Goal: Task Accomplishment & Management: Manage account settings

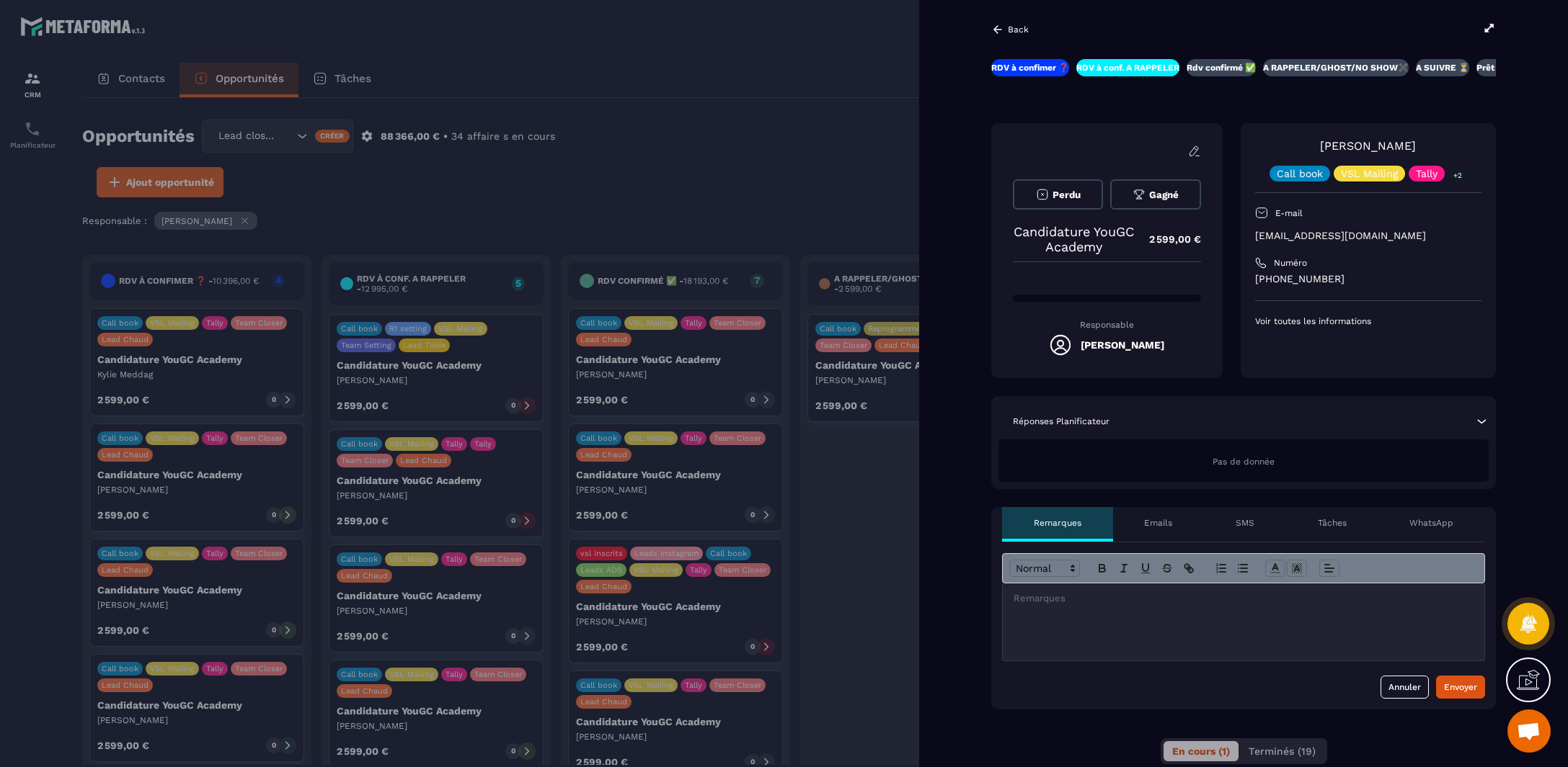
scroll to position [89, 0]
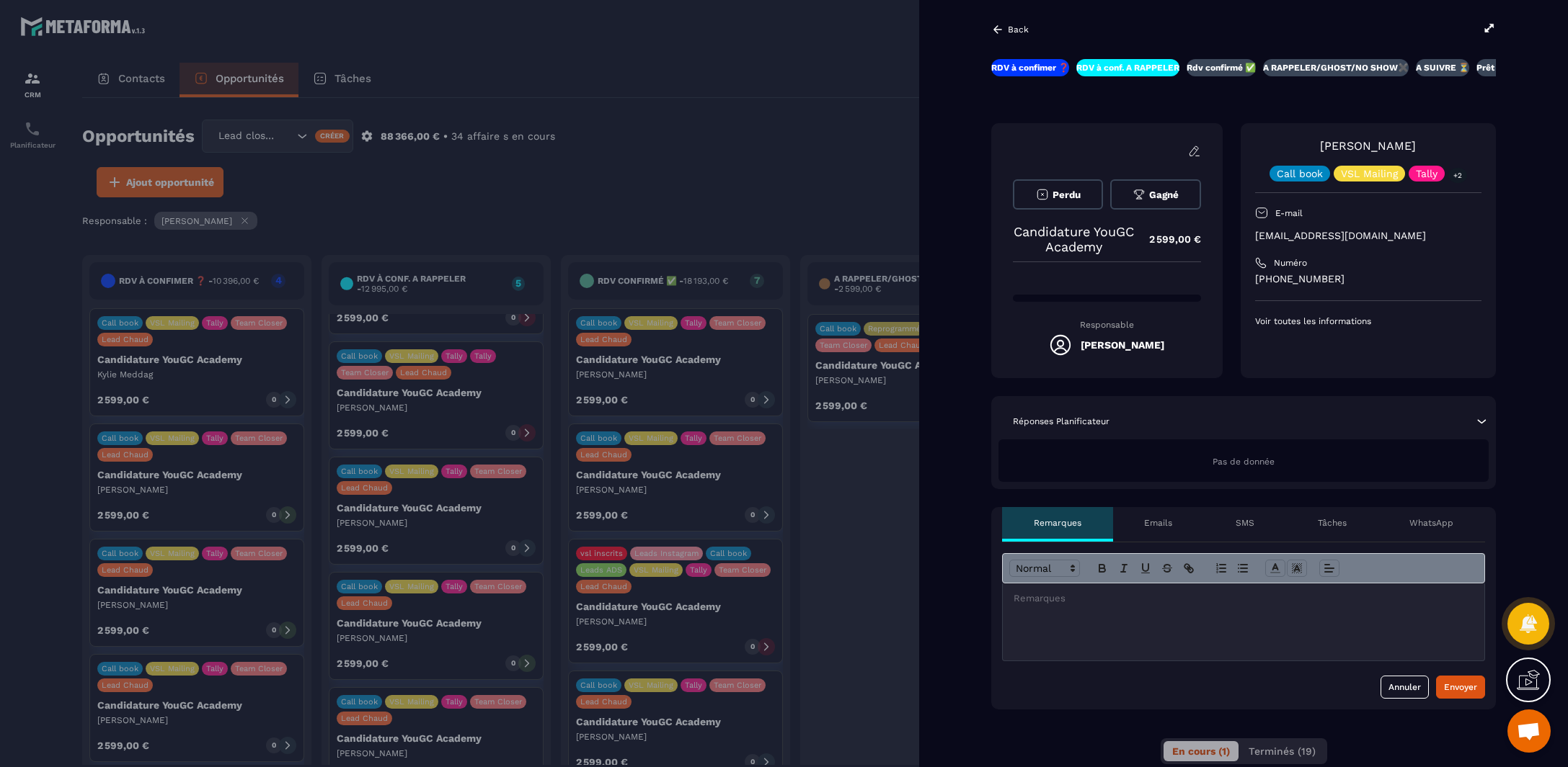
click at [1078, 192] on span "Perdu" at bounding box center [1067, 195] width 28 height 11
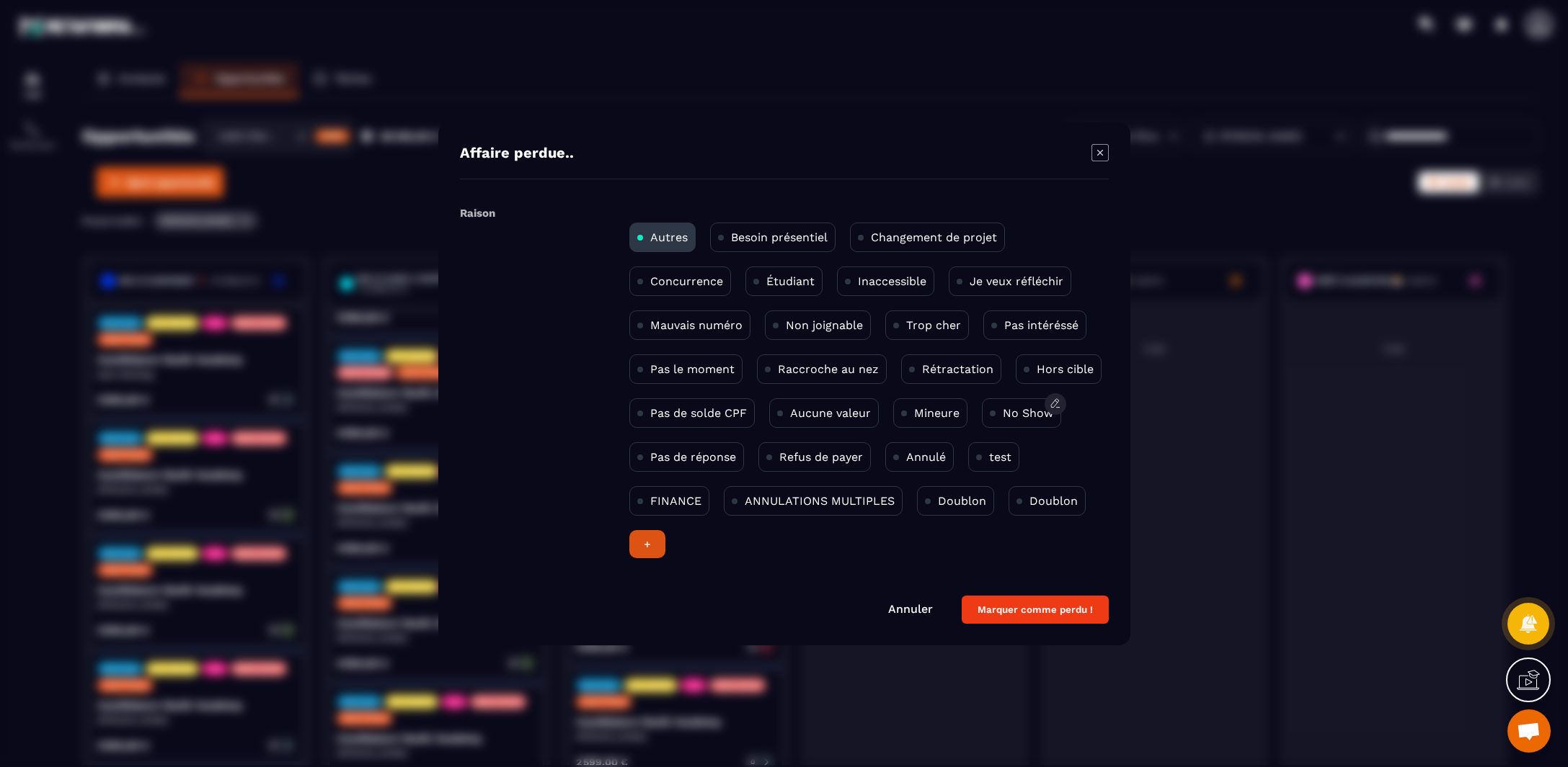
click at [1028, 407] on p "No Show" at bounding box center [1028, 413] width 51 height 14
click at [1052, 608] on button "Marquer comme perdu !" at bounding box center [1034, 610] width 147 height 28
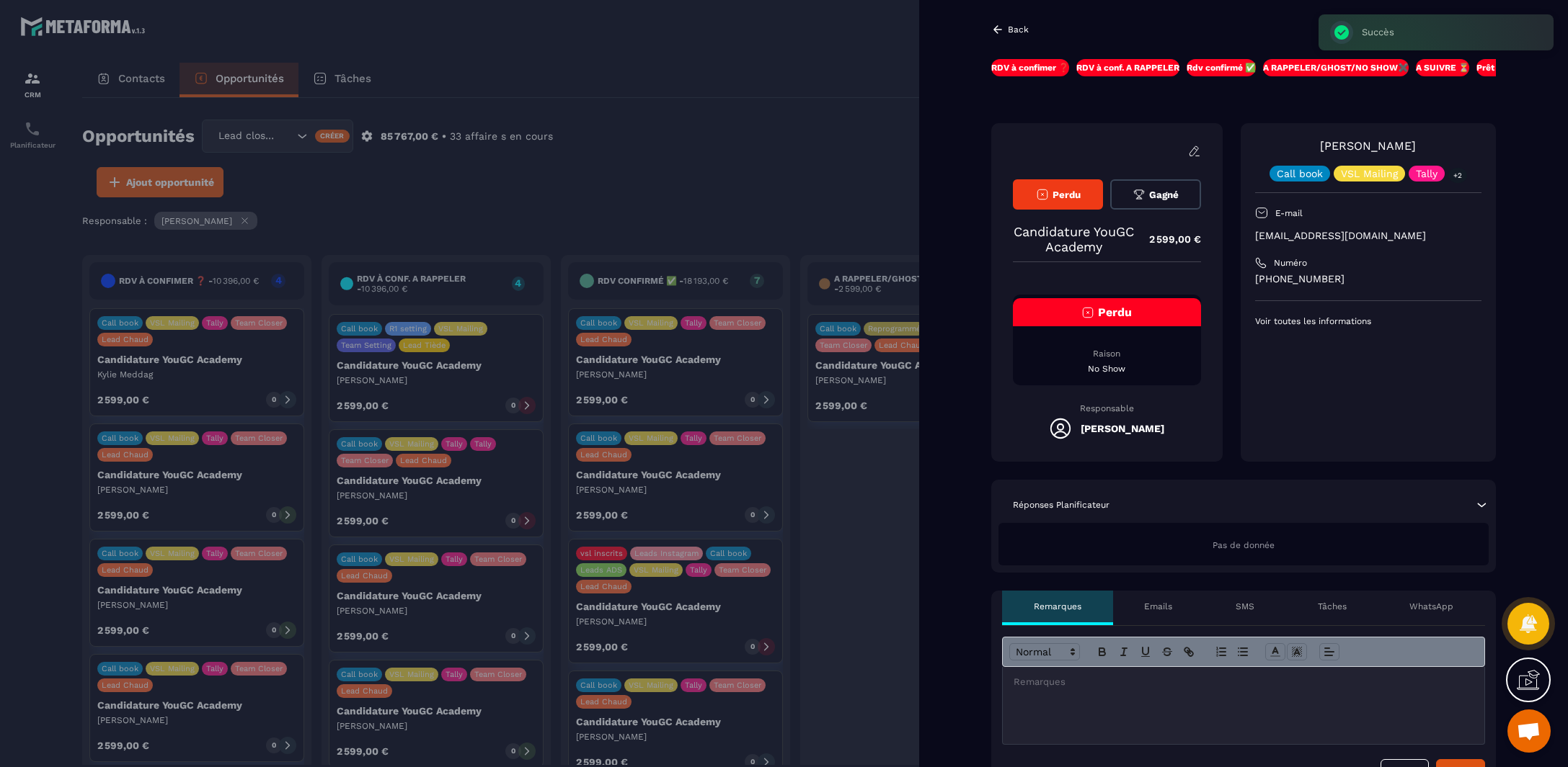
click at [751, 91] on div at bounding box center [784, 384] width 1568 height 767
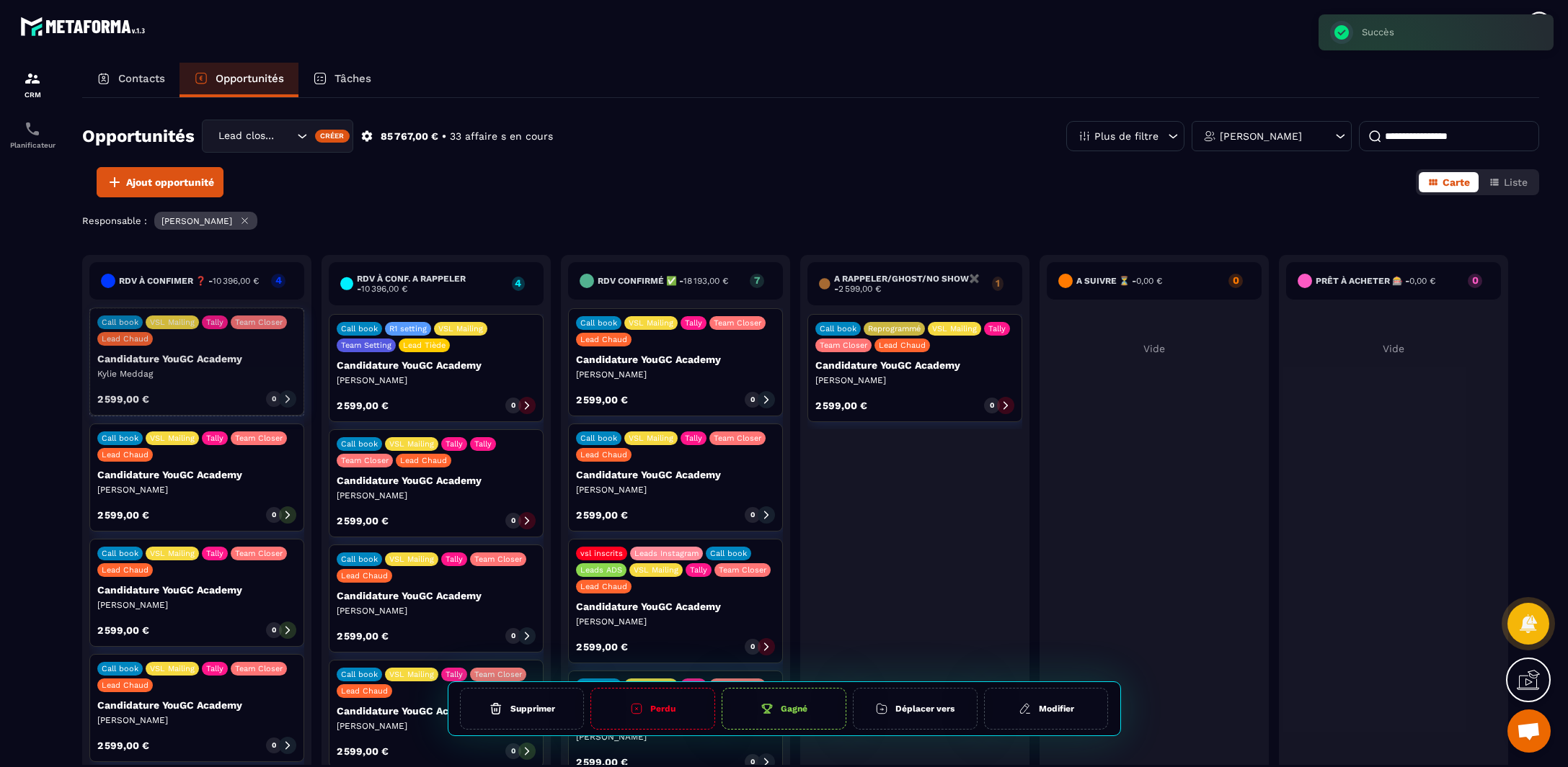
click at [284, 396] on icon at bounding box center [288, 400] width 10 height 10
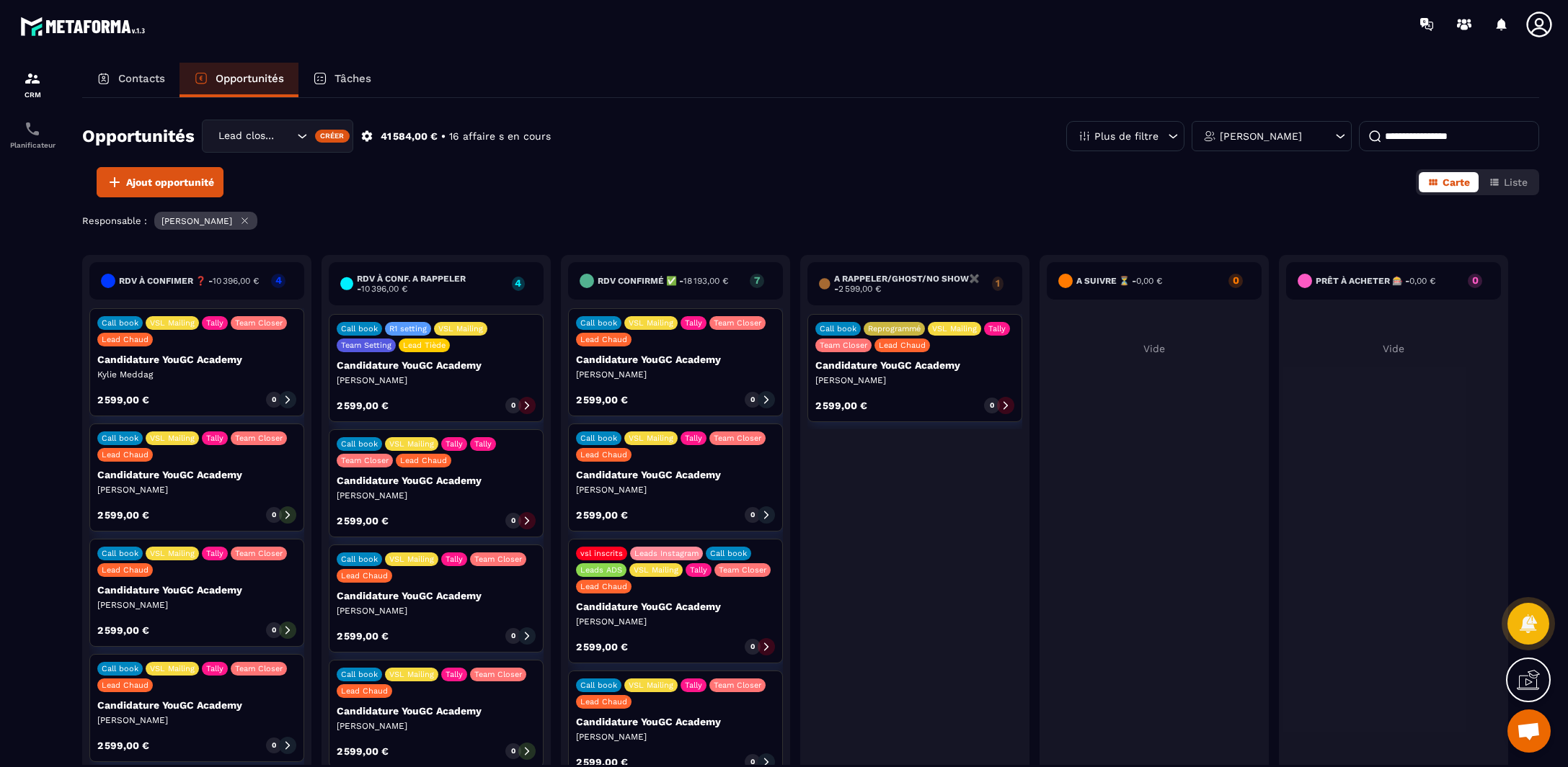
click at [242, 384] on div "Call book VSL Mailing Tally Team Closer Lead Chaud Candidature YouGC Academy [P…" at bounding box center [196, 362] width 215 height 108
click at [259, 391] on div "2 599,00 € 0" at bounding box center [196, 399] width 199 height 17
click at [283, 395] on icon at bounding box center [288, 400] width 10 height 10
click at [273, 379] on p "Kylie Meddag" at bounding box center [196, 374] width 199 height 12
click at [280, 396] on div at bounding box center [288, 399] width 17 height 17
